Goal: Information Seeking & Learning: Learn about a topic

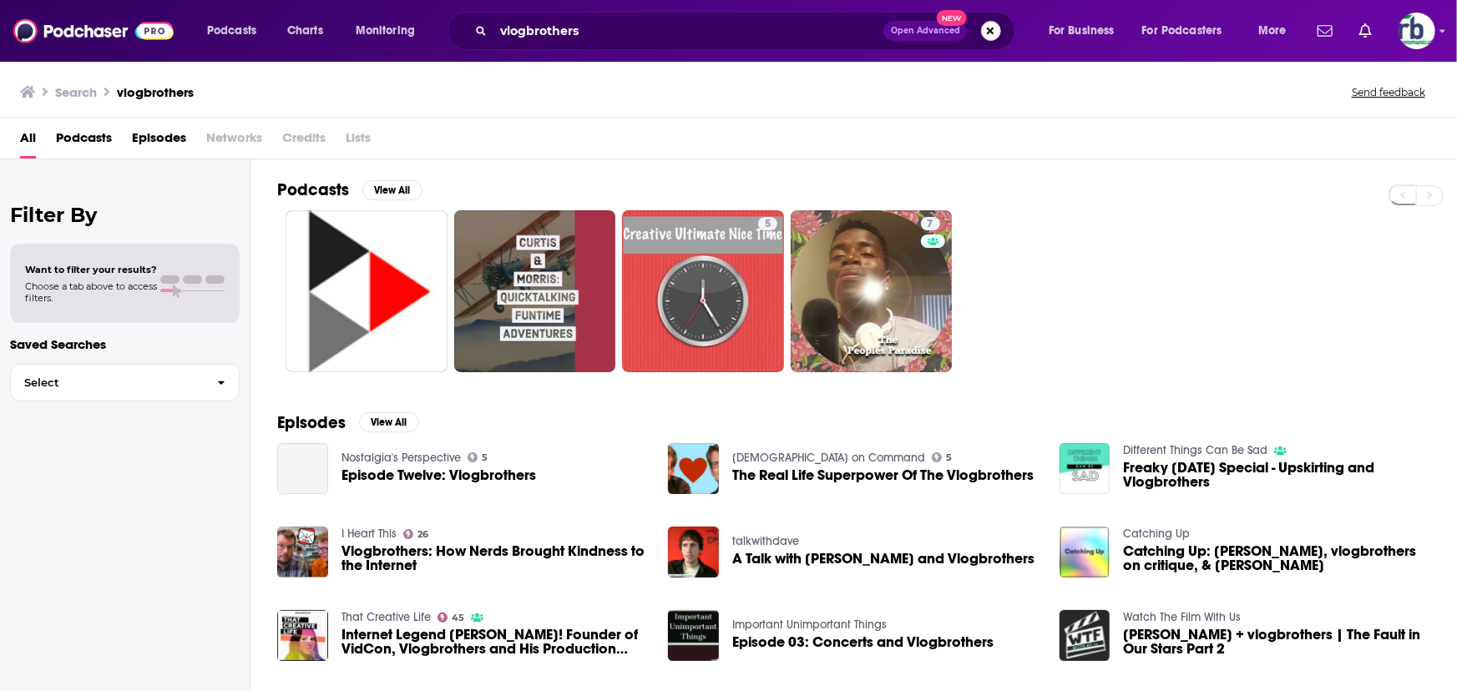
click at [989, 33] on button "Search podcasts, credits, & more..." at bounding box center [991, 31] width 20 height 20
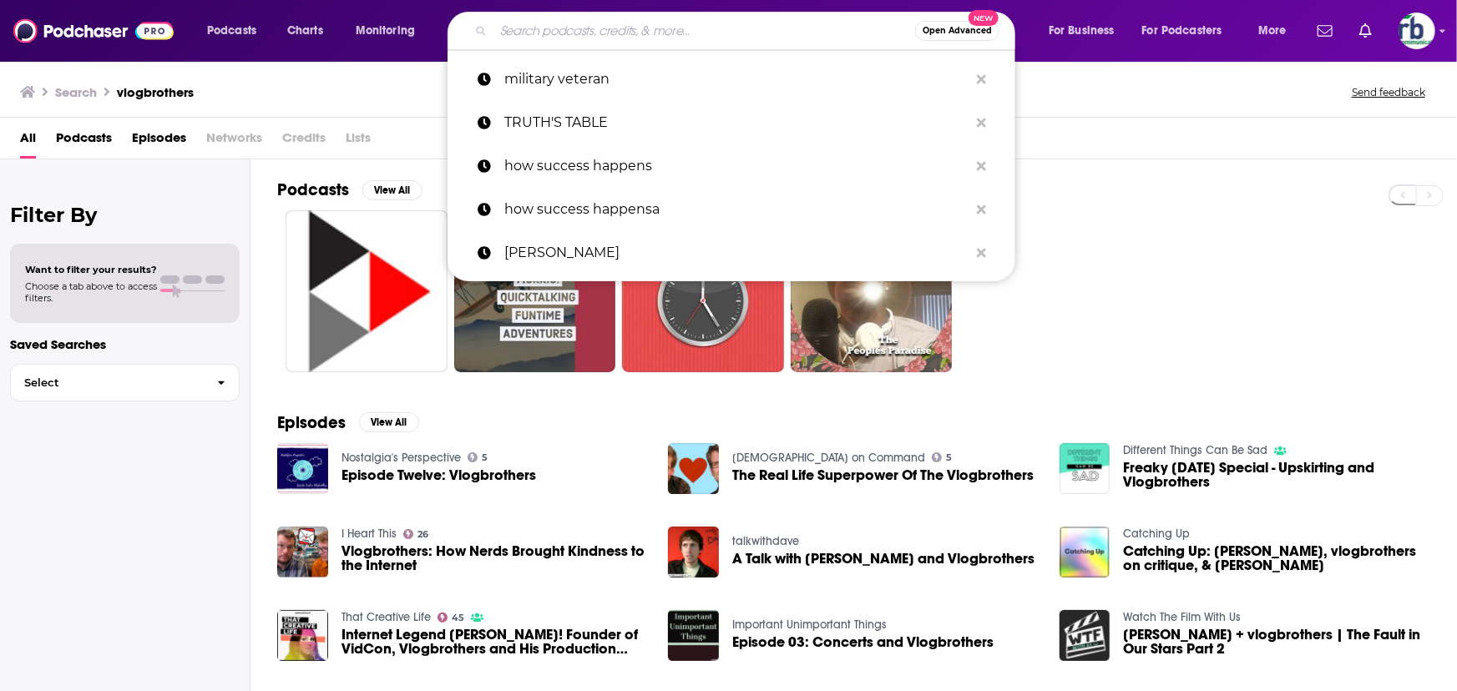
click at [538, 25] on input "Search podcasts, credits, & more..." at bounding box center [704, 31] width 422 height 27
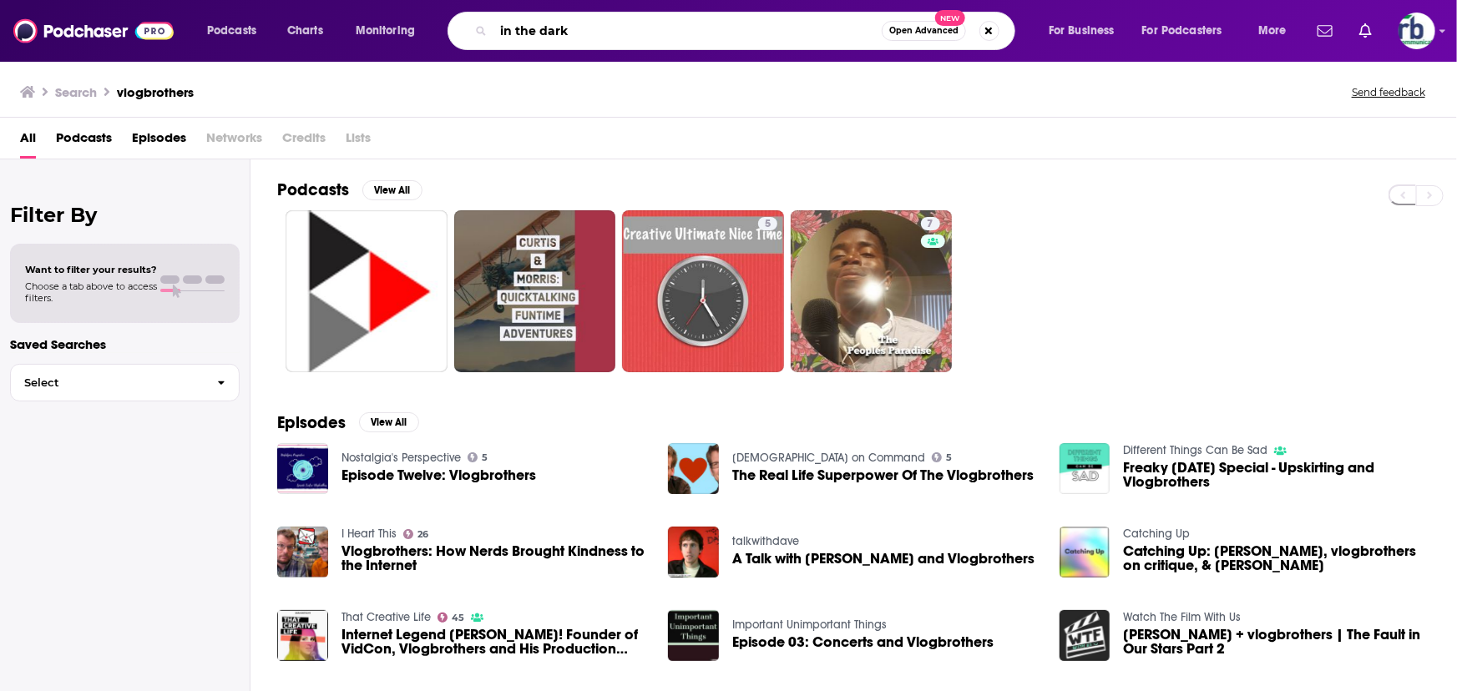
type input "in the dark"
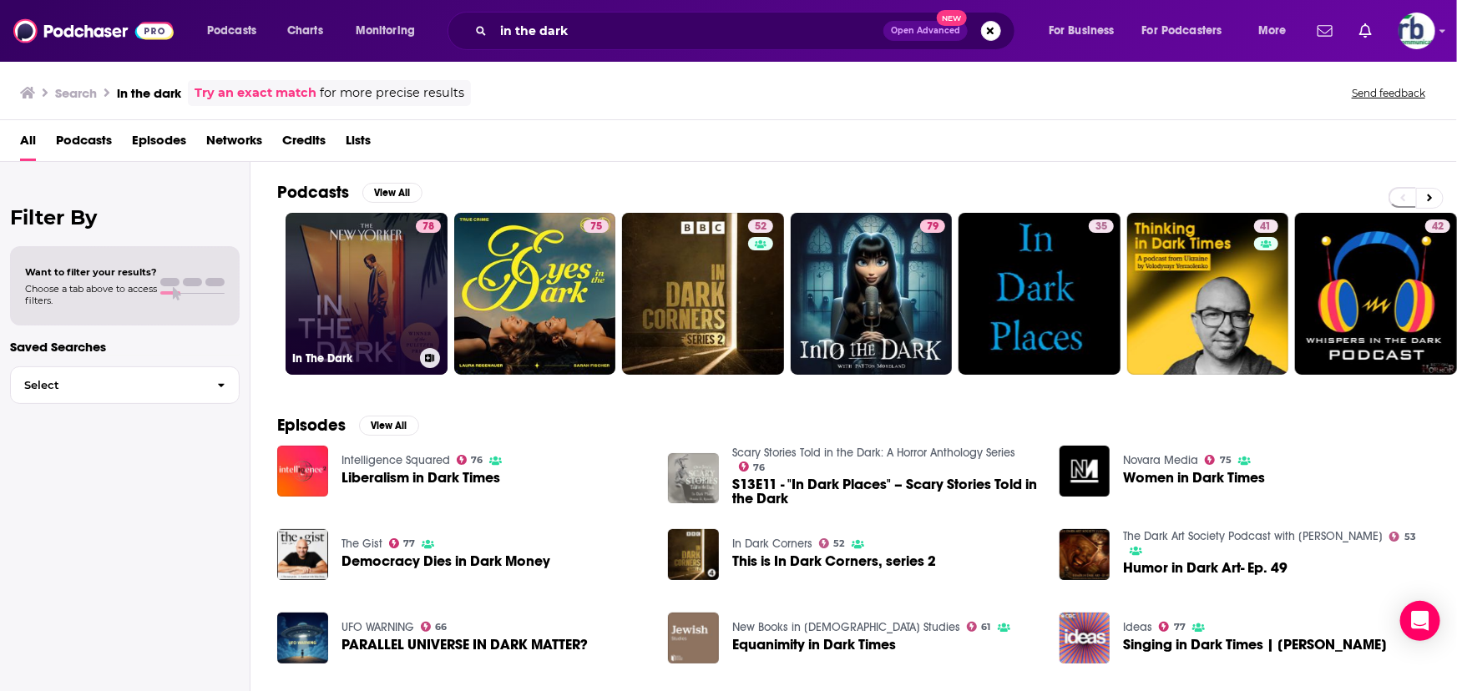
click at [374, 281] on link "78 In The Dark" at bounding box center [367, 294] width 162 height 162
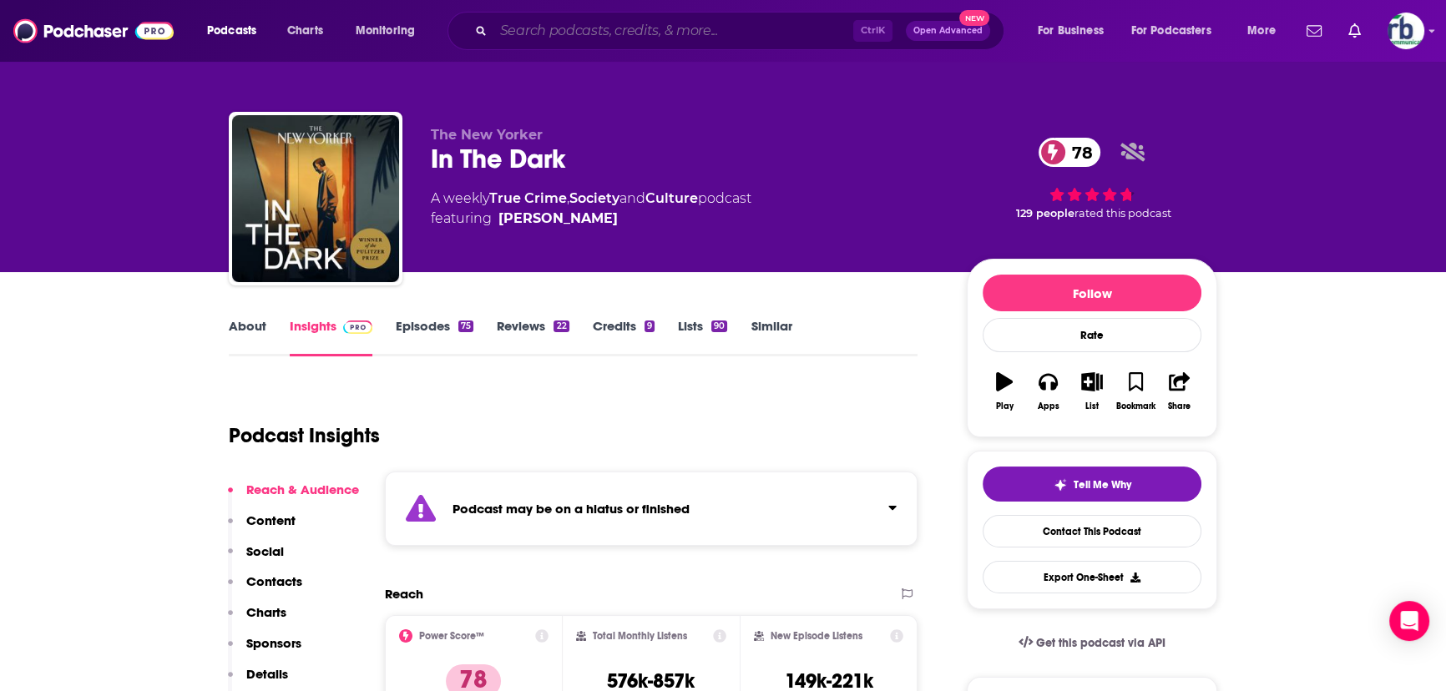
click at [734, 33] on input "Search podcasts, credits, & more..." at bounding box center [673, 31] width 360 height 27
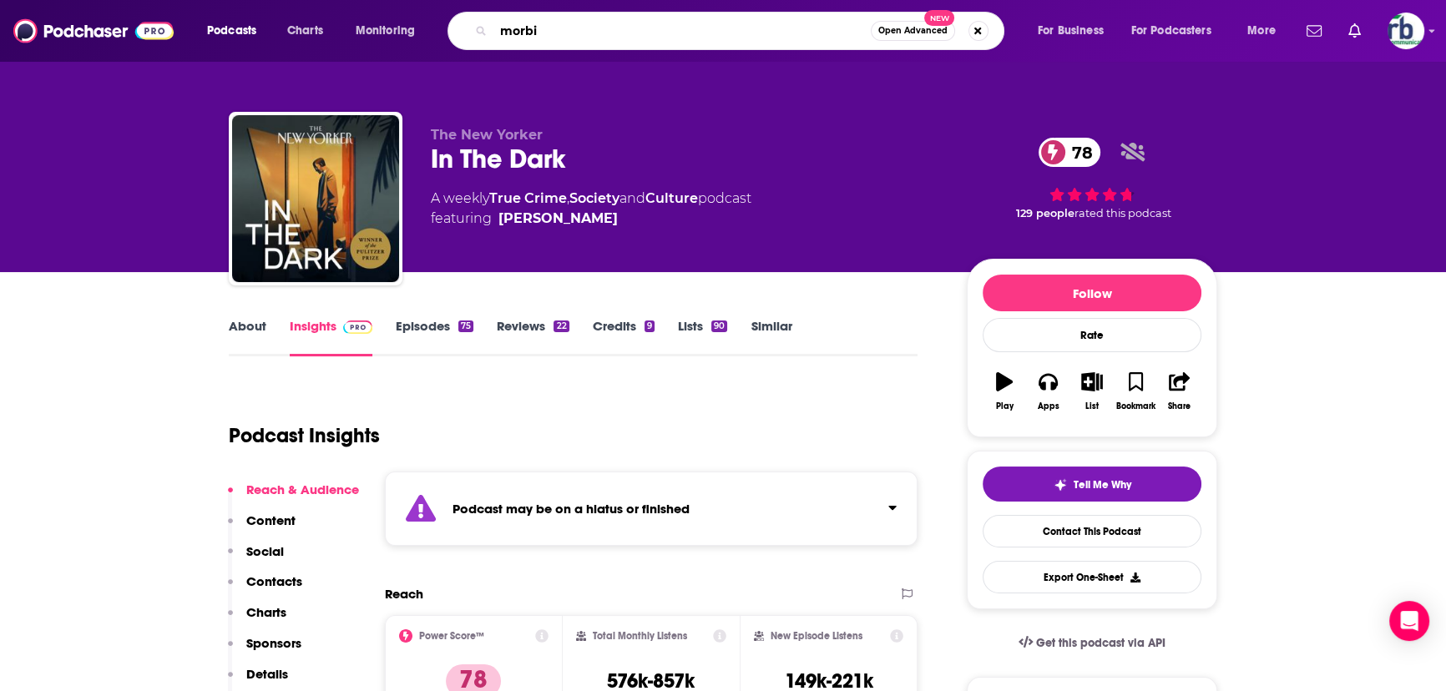
type input "morbid"
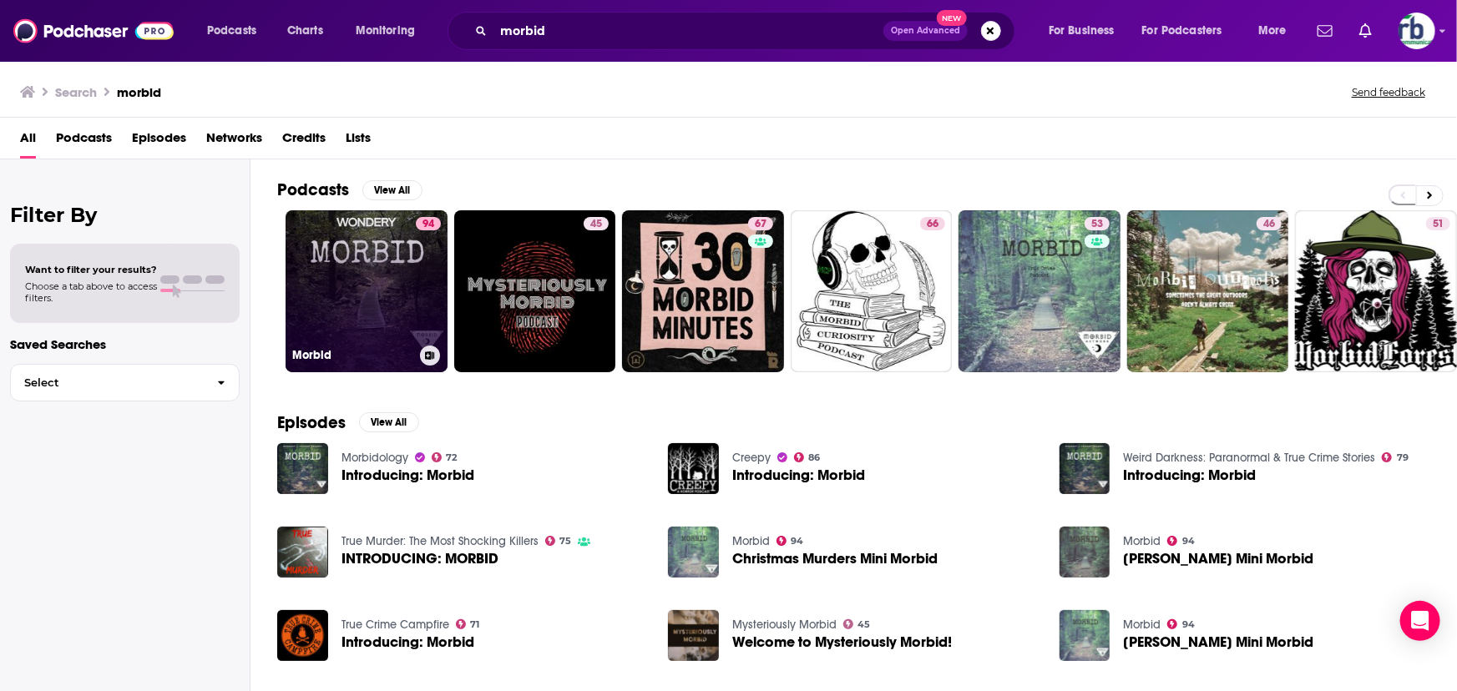
click at [364, 260] on link "94 Morbid" at bounding box center [367, 291] width 162 height 162
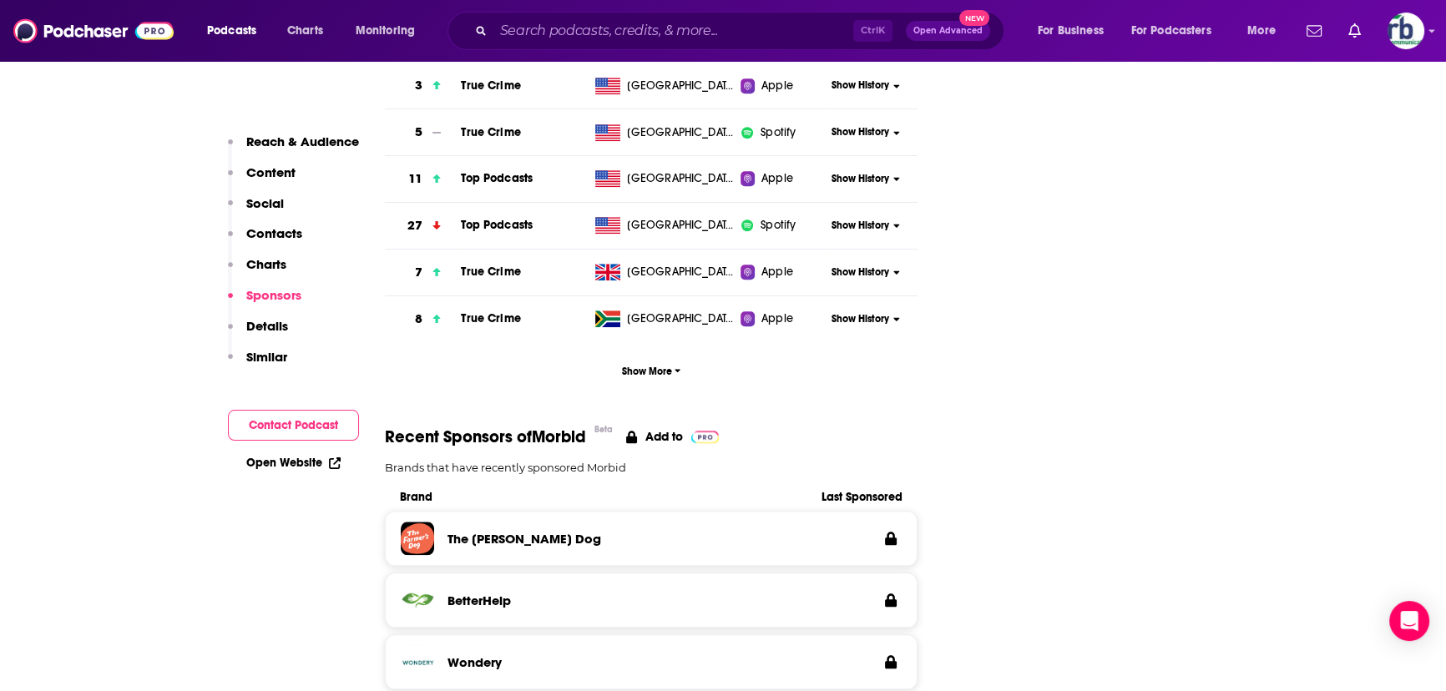
scroll to position [1821, 0]
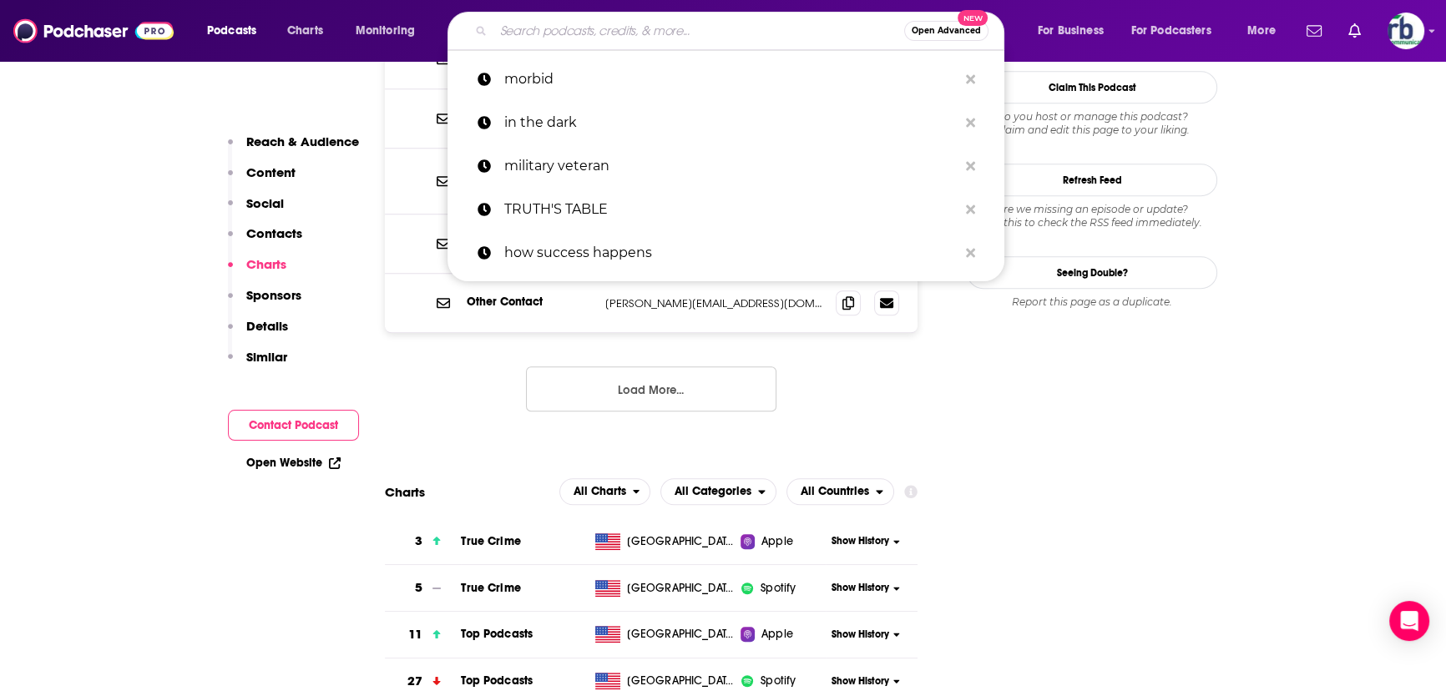
click at [666, 25] on input "Search podcasts, credits, & more..." at bounding box center [698, 31] width 411 height 27
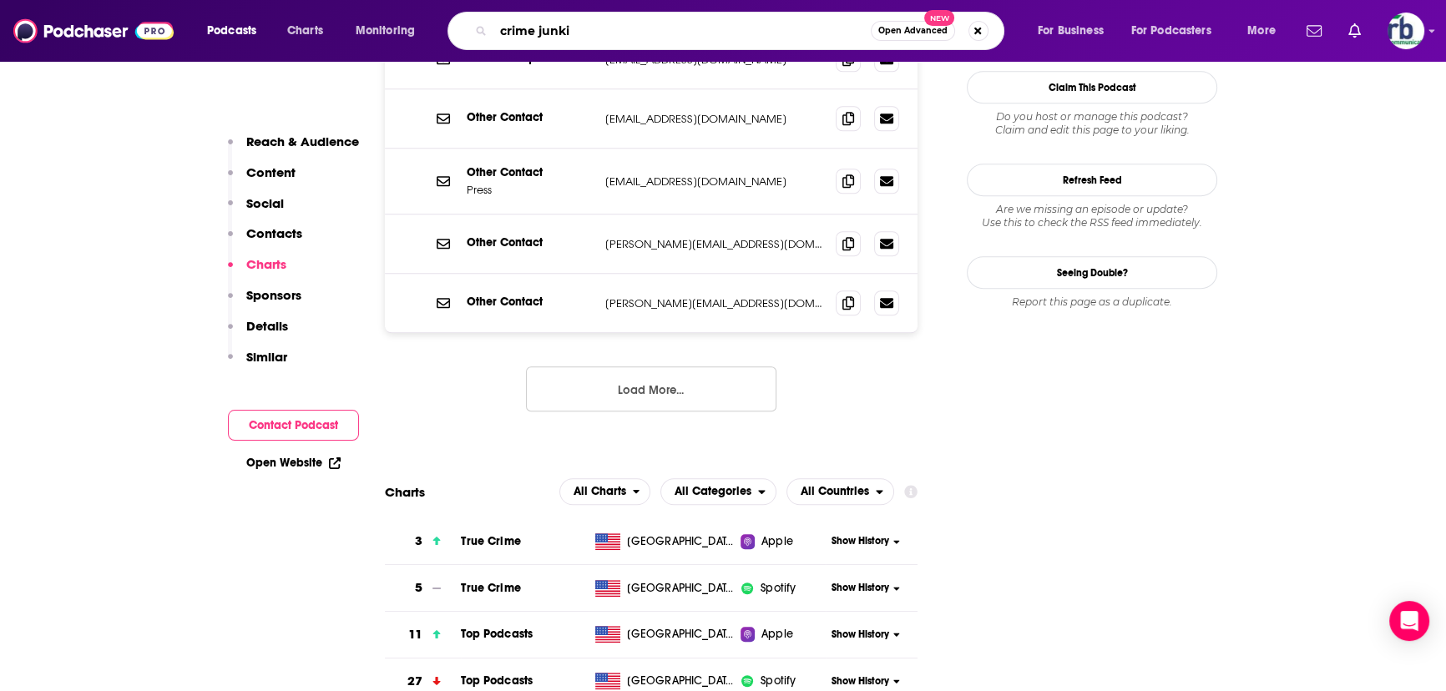
type input "crime junkie"
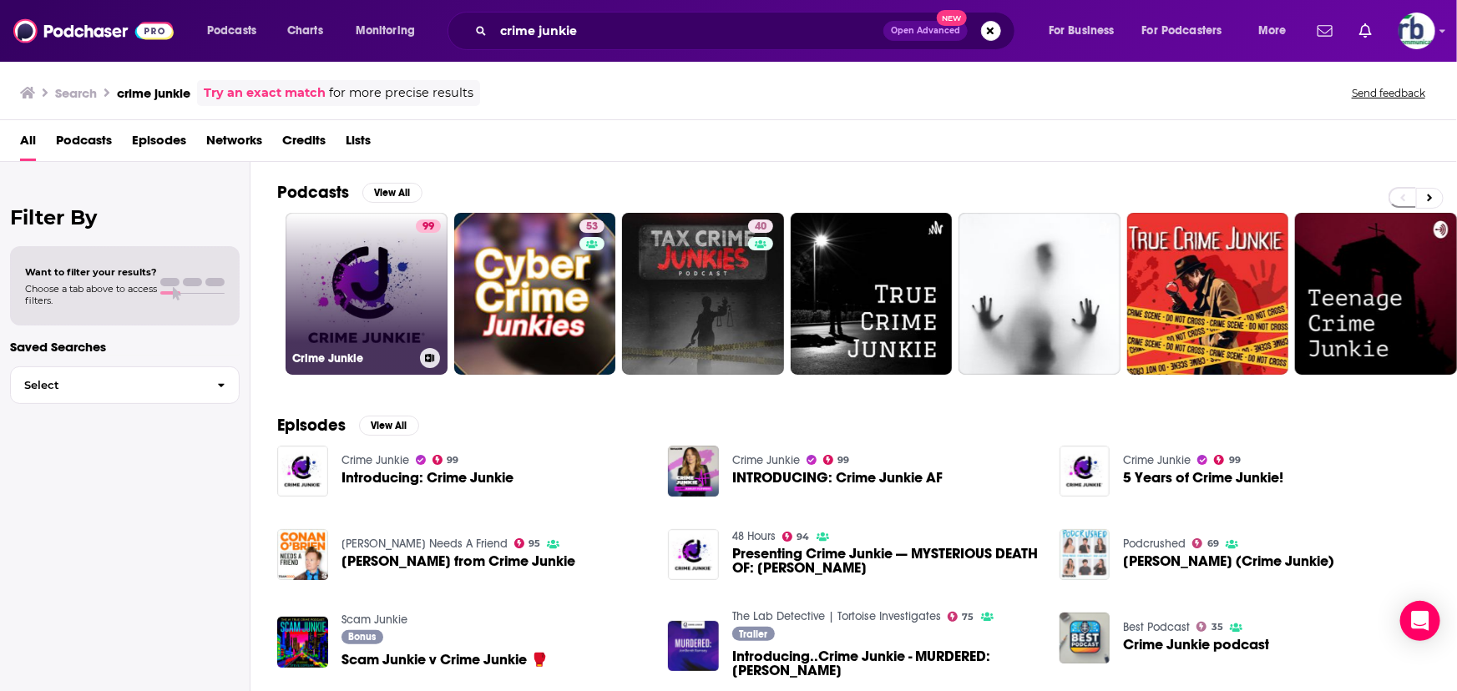
click at [377, 298] on link "99 Crime Junkie" at bounding box center [367, 294] width 162 height 162
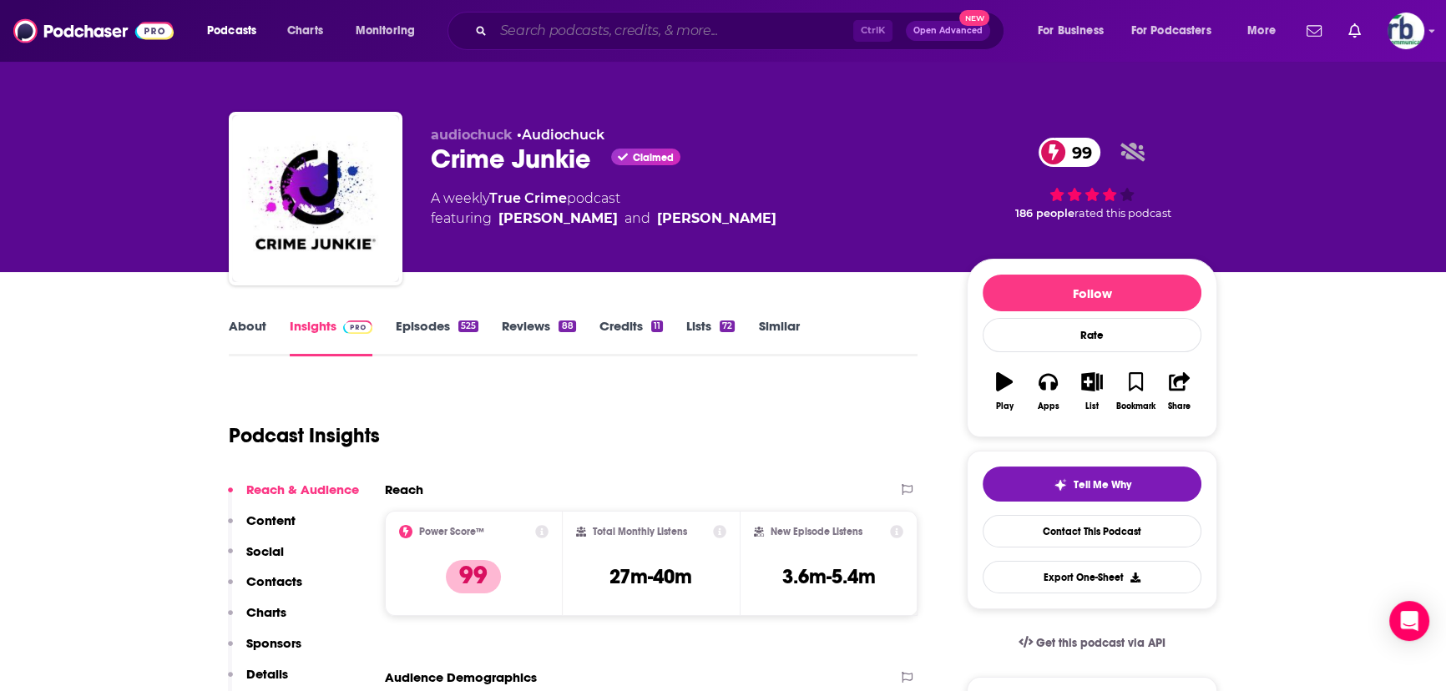
click at [594, 37] on input "Search podcasts, credits, & more..." at bounding box center [673, 31] width 360 height 27
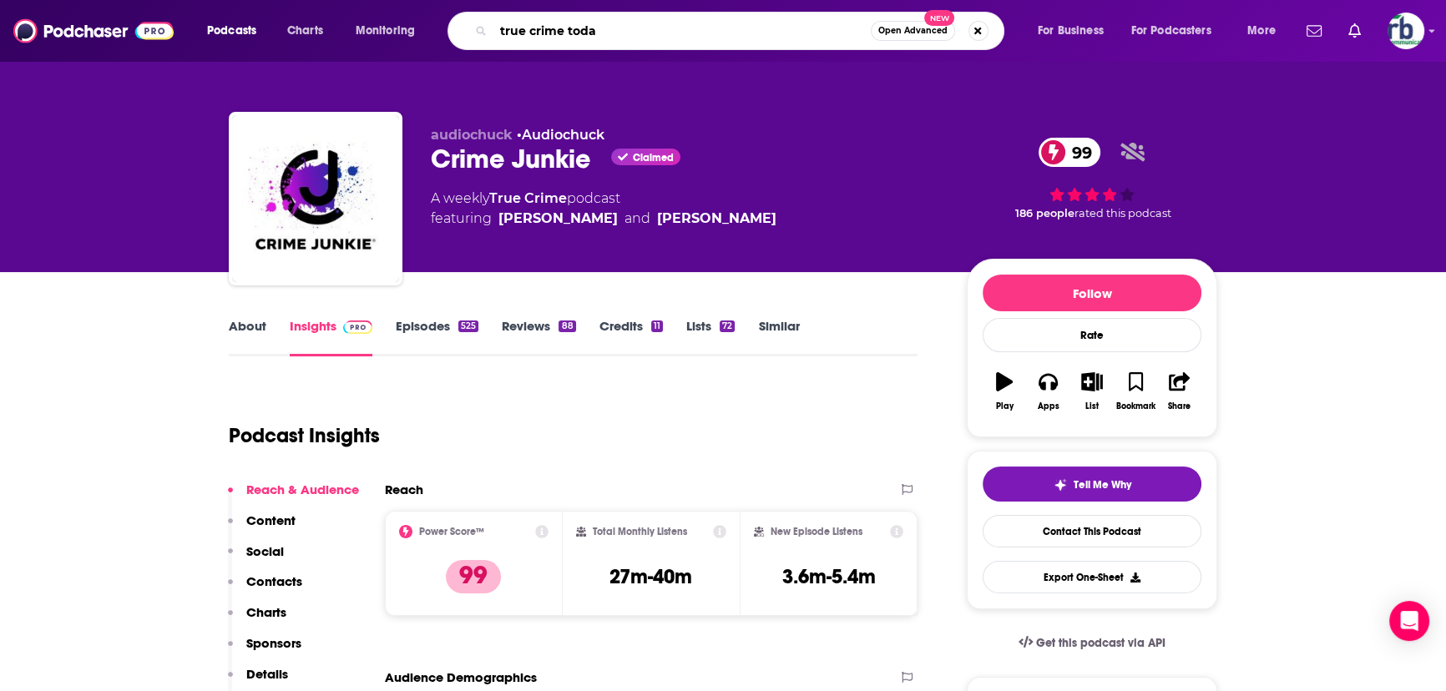
type input "true crime [DATE]"
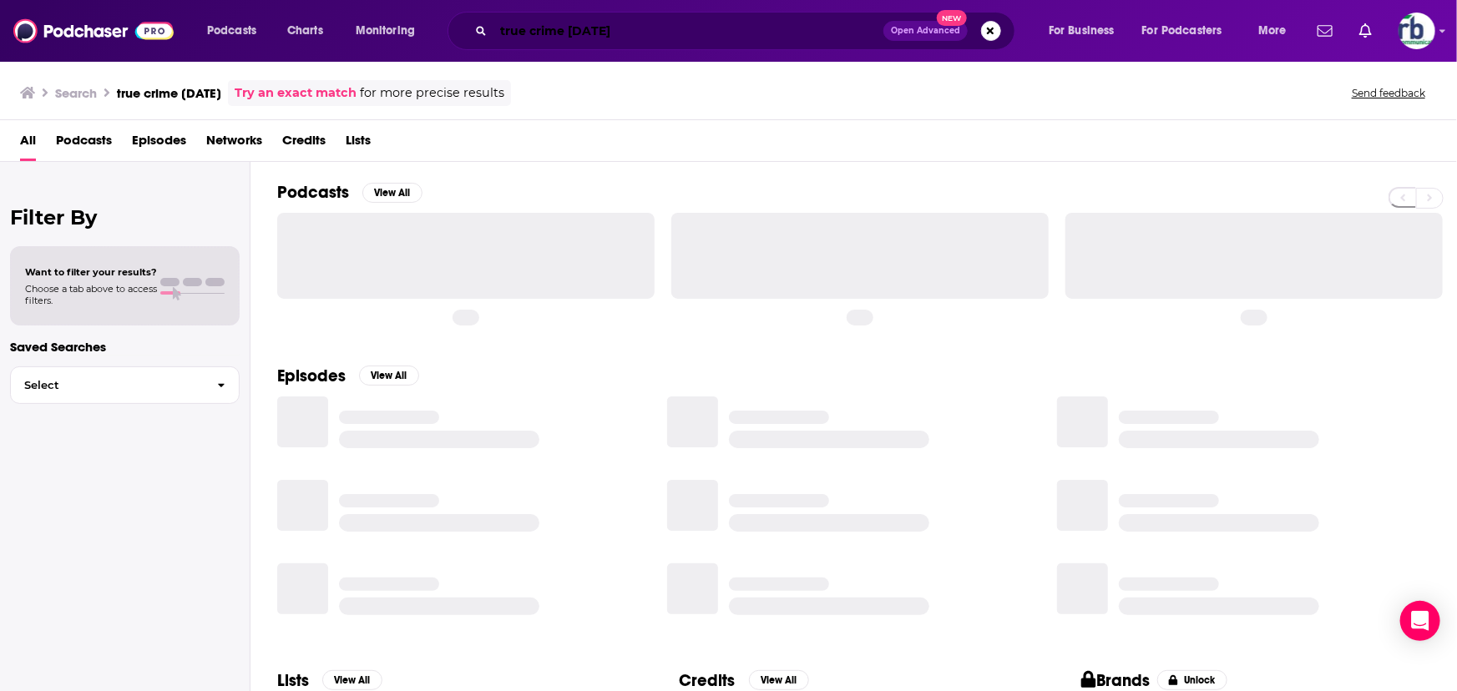
click at [614, 33] on input "true crime [DATE]" at bounding box center [688, 31] width 390 height 27
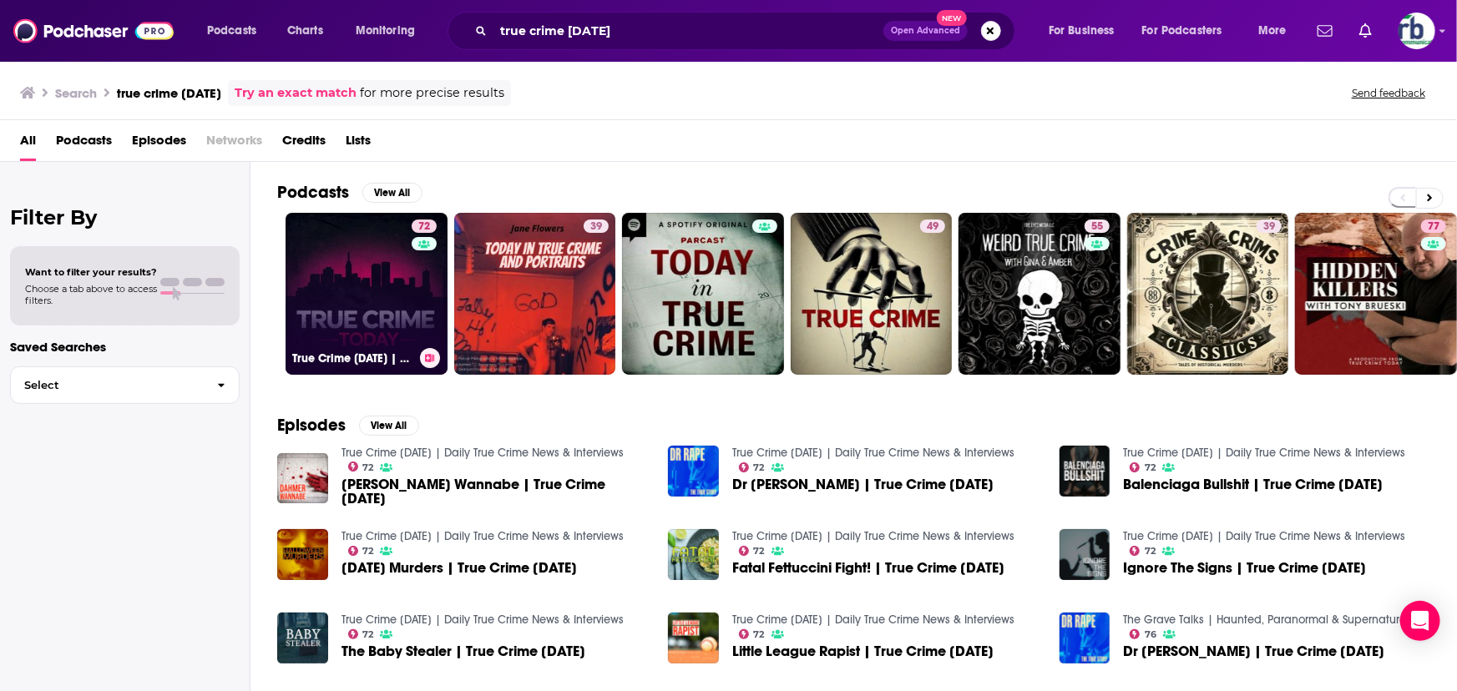
click at [343, 251] on link "72 True Crime [DATE] | Daily True Crime News & Interviews" at bounding box center [367, 294] width 162 height 162
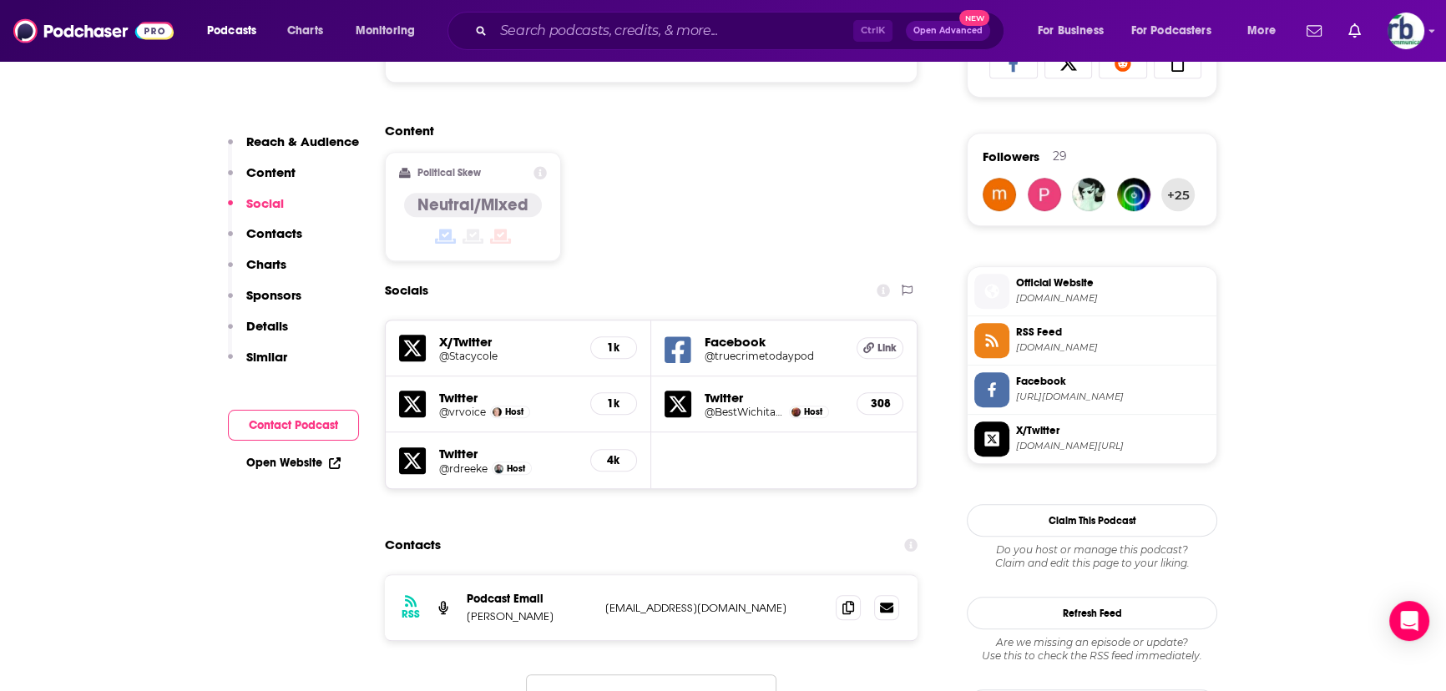
scroll to position [1290, 0]
click at [508, 28] on input "Search podcasts, credits, & more..." at bounding box center [673, 31] width 360 height 27
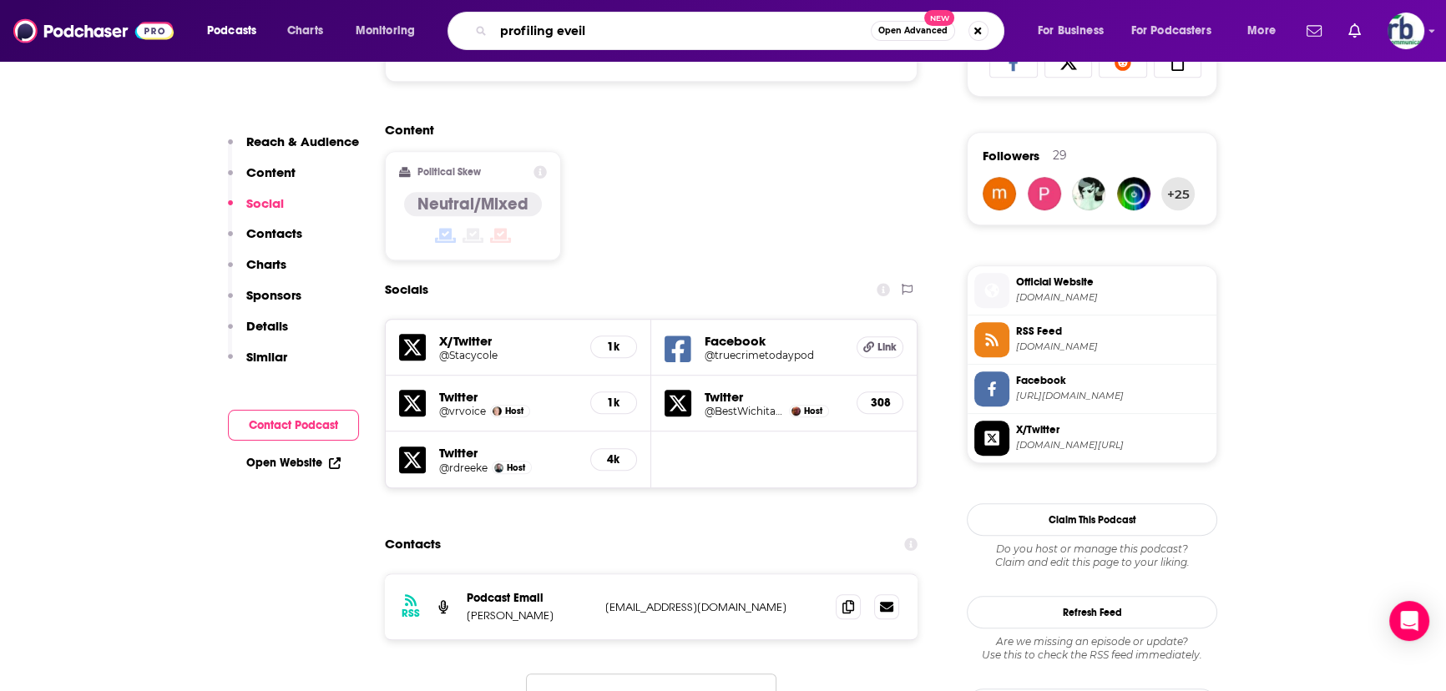
type input "profiling eveil"
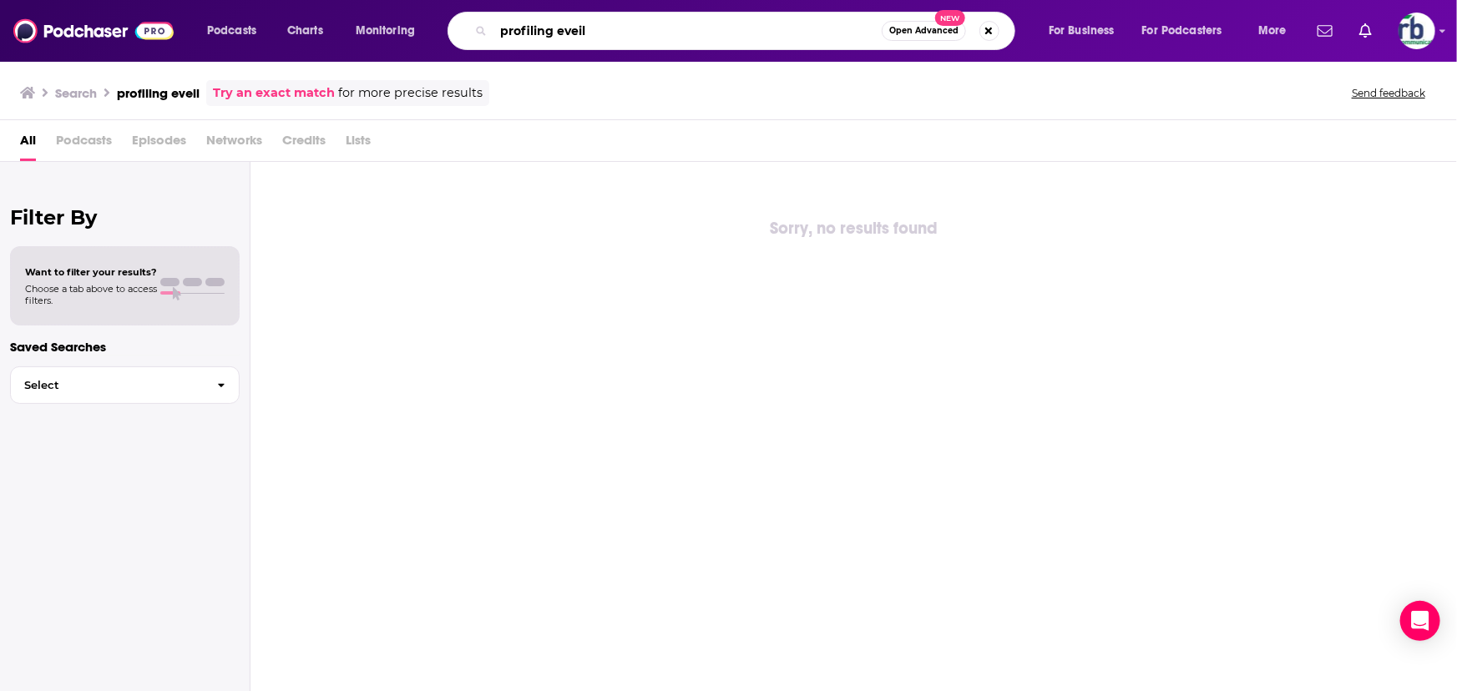
click at [575, 29] on input "profiling eveil" at bounding box center [687, 31] width 388 height 27
type input "profiling evil"
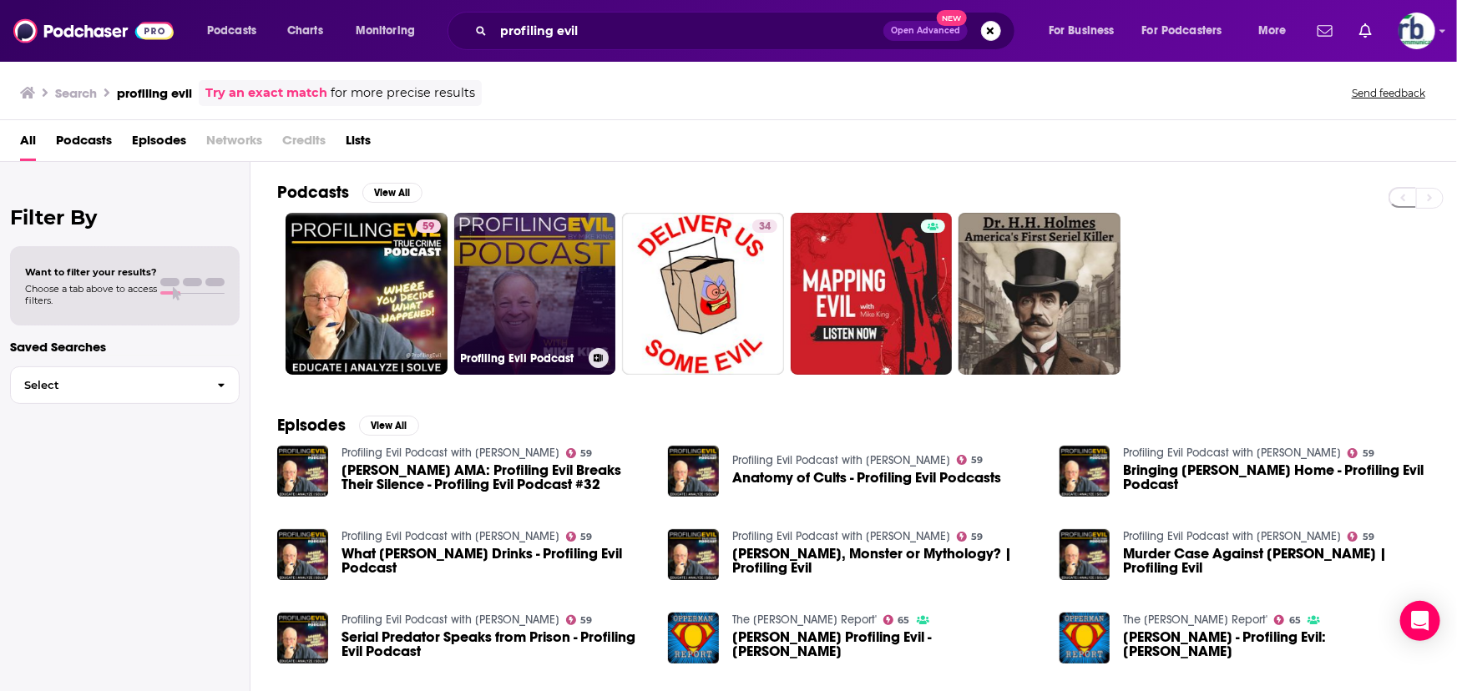
click at [518, 289] on link "Profiling Evil Podcast" at bounding box center [535, 294] width 162 height 162
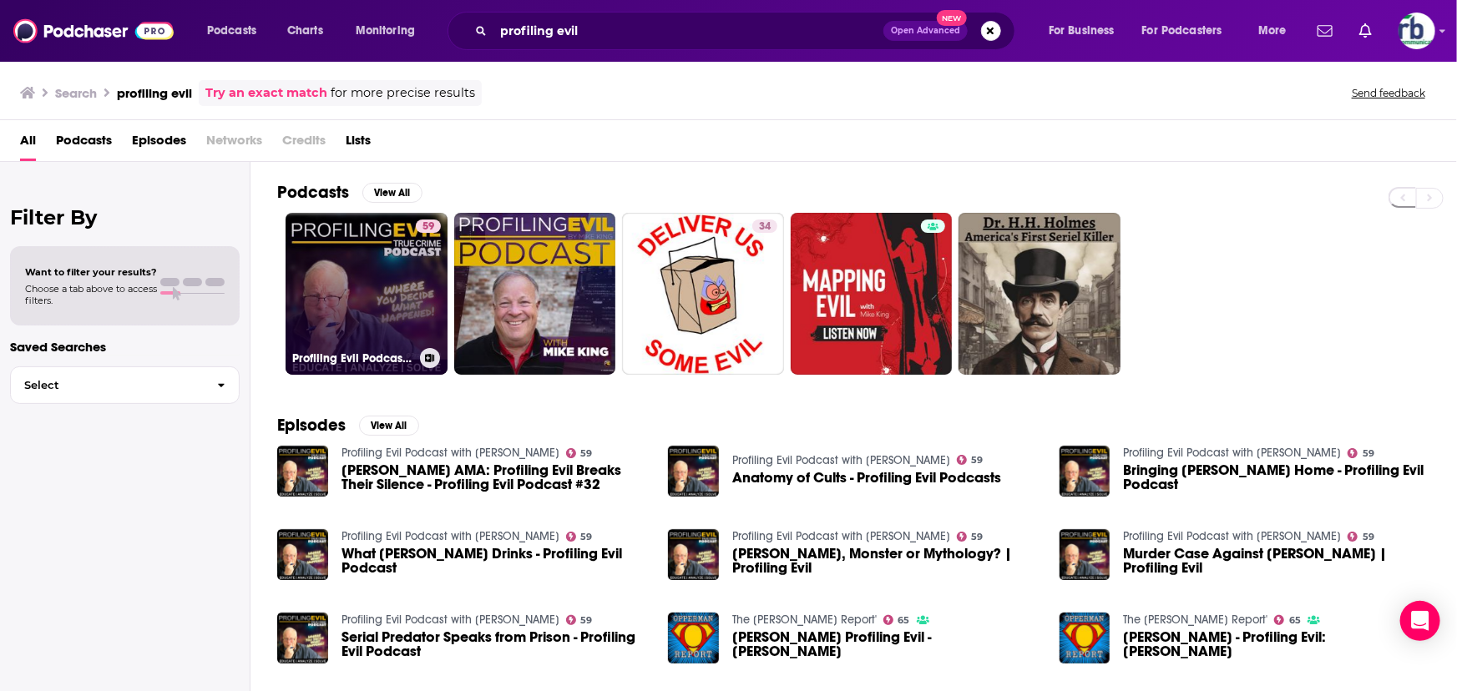
click at [353, 282] on link "59 Profiling Evil Podcast with [PERSON_NAME]" at bounding box center [367, 294] width 162 height 162
